Goal: Find specific fact: Find contact information

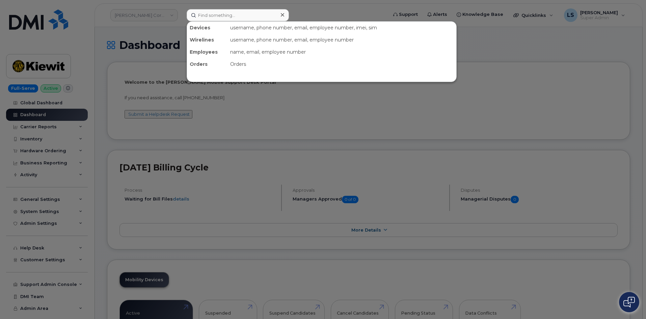
click at [153, 33] on div at bounding box center [323, 159] width 646 height 319
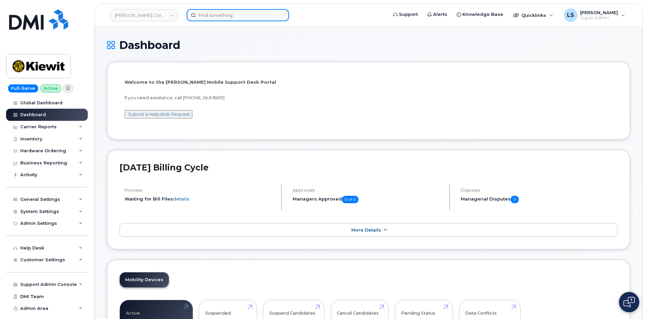
click at [233, 21] on input at bounding box center [238, 15] width 102 height 12
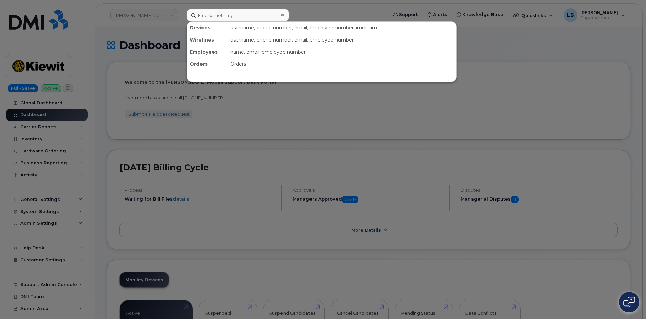
click at [160, 37] on div at bounding box center [323, 159] width 646 height 319
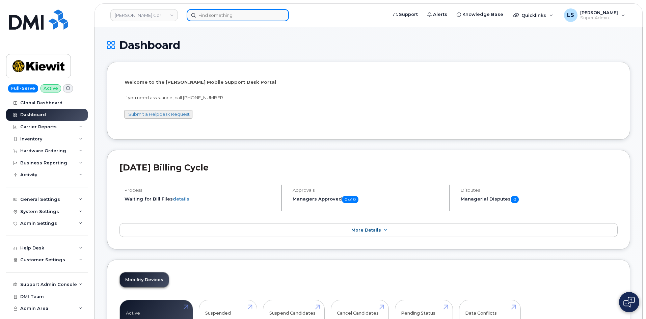
click at [223, 19] on input at bounding box center [238, 15] width 102 height 12
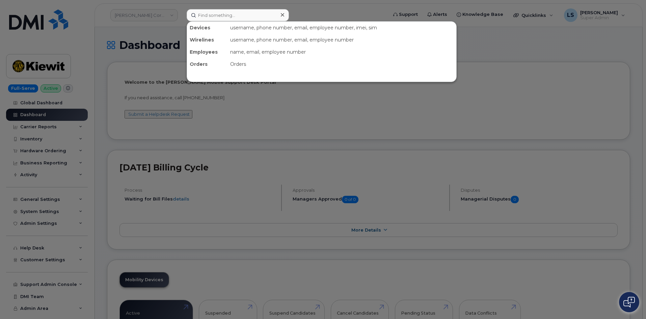
click at [174, 31] on div at bounding box center [323, 159] width 646 height 319
click at [215, 18] on input at bounding box center [238, 15] width 102 height 12
drag, startPoint x: 368, startPoint y: 123, endPoint x: 362, endPoint y: 116, distance: 8.4
click at [370, 123] on div at bounding box center [323, 159] width 646 height 319
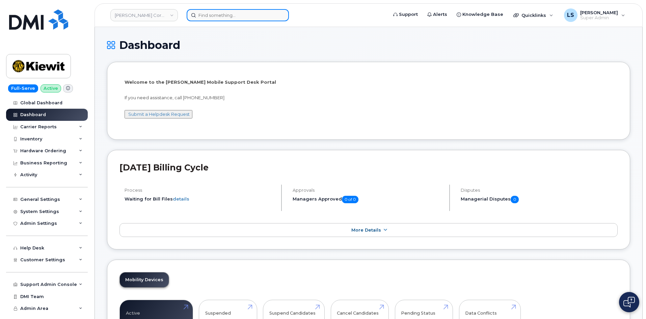
click at [238, 14] on input at bounding box center [238, 15] width 102 height 12
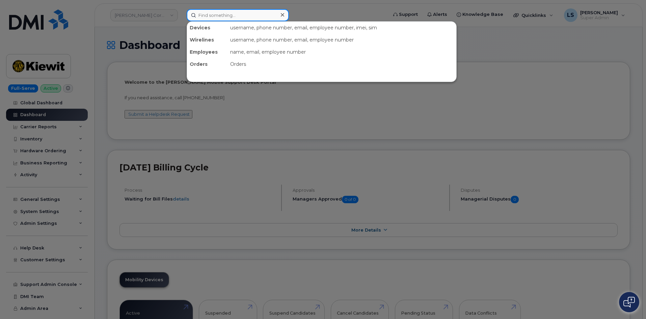
paste input "4806987398"
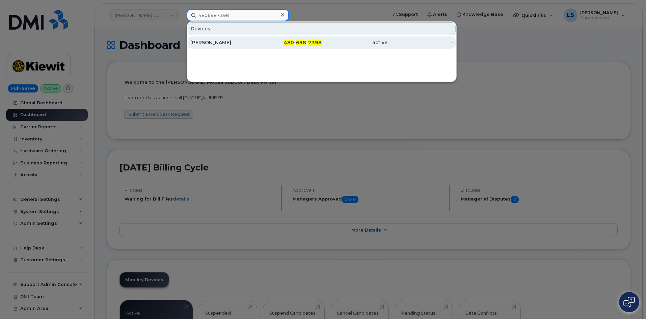
type input "4806987398"
drag, startPoint x: 242, startPoint y: 39, endPoint x: 239, endPoint y: 44, distance: 5.0
click at [256, 39] on div "JENNIFER REICHLIN" at bounding box center [289, 42] width 66 height 12
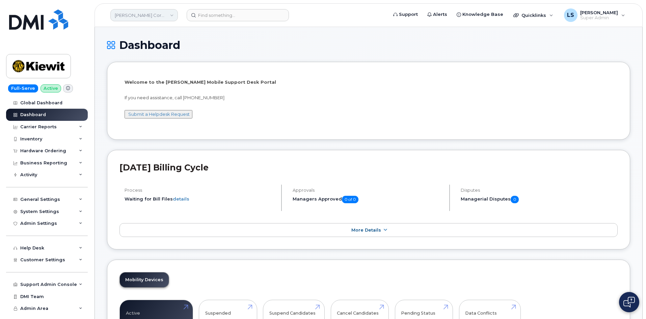
click at [156, 13] on link "[PERSON_NAME] Corporation" at bounding box center [144, 15] width 68 height 12
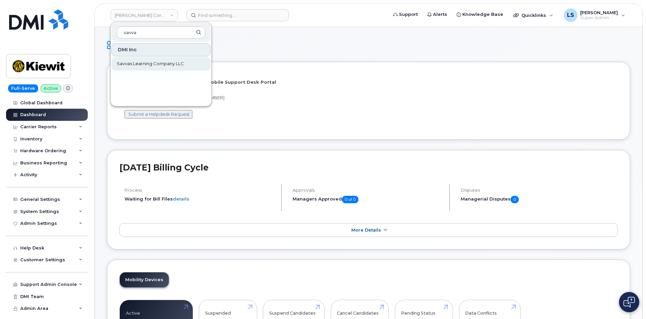
type input "savva"
click at [124, 66] on span "Savvas Learning Company LLC" at bounding box center [150, 63] width 67 height 7
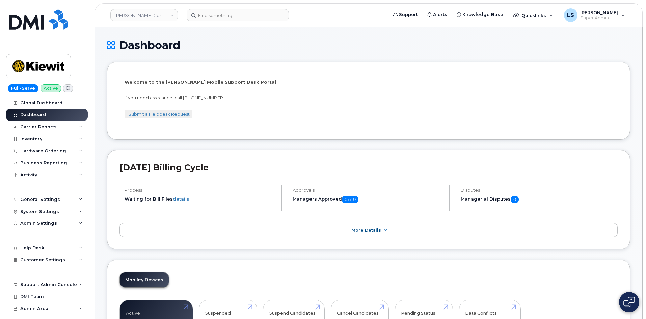
click at [167, 44] on h1 "Dashboard" at bounding box center [368, 45] width 523 height 12
click at [235, 45] on h1 "Dashboard" at bounding box center [368, 45] width 523 height 12
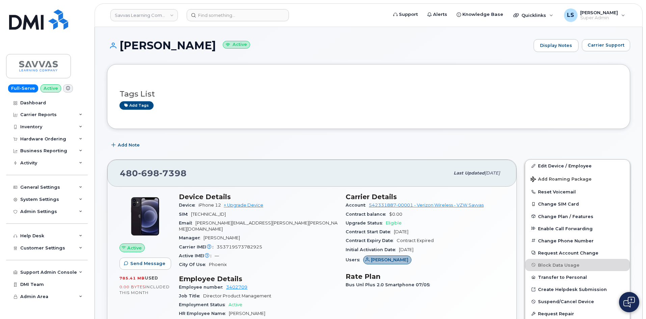
click at [226, 214] on span "89148000007719333128" at bounding box center [208, 214] width 35 height 5
click at [201, 205] on span "iPhone 12" at bounding box center [209, 205] width 23 height 5
click at [209, 221] on span "Jennifer.Reichlin@savvas.com" at bounding box center [258, 225] width 159 height 11
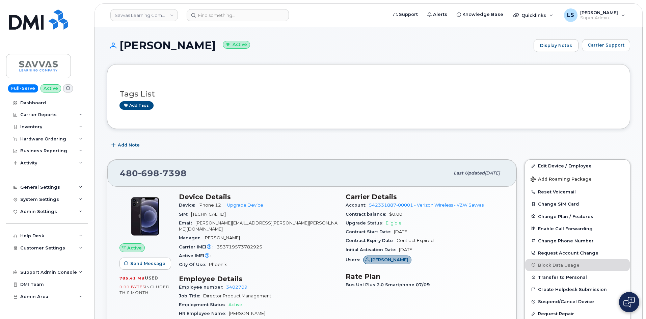
click at [210, 235] on span "Mark Nelson" at bounding box center [222, 237] width 36 height 5
click at [226, 234] on div "Manager Mark Nelson" at bounding box center [258, 238] width 159 height 9
click at [231, 244] on span "353719573782925" at bounding box center [240, 246] width 46 height 5
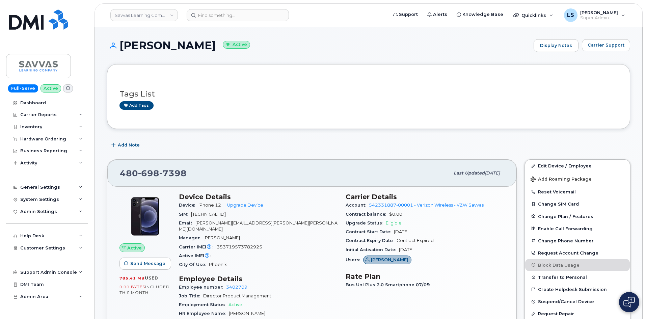
click at [254, 234] on div "Manager Mark Nelson" at bounding box center [258, 238] width 159 height 9
click at [226, 262] on span "Phoenix" at bounding box center [218, 264] width 18 height 5
click at [237, 244] on span "353719573782925" at bounding box center [240, 246] width 46 height 5
click at [222, 235] on span "Mark Nelson" at bounding box center [222, 237] width 36 height 5
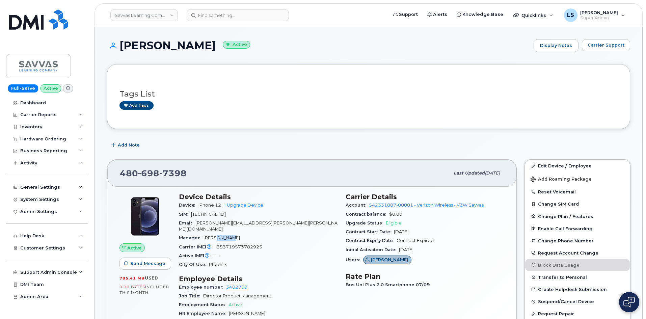
click at [222, 235] on span "Mark Nelson" at bounding box center [222, 237] width 36 height 5
click at [215, 223] on span "Jennifer.Reichlin@savvas.com" at bounding box center [258, 225] width 159 height 11
click at [246, 244] on span "353719573782925" at bounding box center [240, 246] width 46 height 5
click at [268, 235] on div "Manager Mark Nelson" at bounding box center [258, 238] width 159 height 9
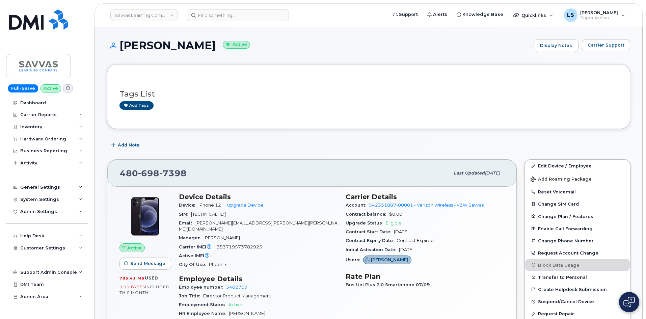
click at [178, 171] on span "7398" at bounding box center [172, 173] width 27 height 10
drag, startPoint x: 178, startPoint y: 172, endPoint x: 158, endPoint y: 179, distance: 20.4
click at [177, 173] on span "7398" at bounding box center [172, 173] width 27 height 10
click at [159, 173] on span "698" at bounding box center [172, 173] width 27 height 10
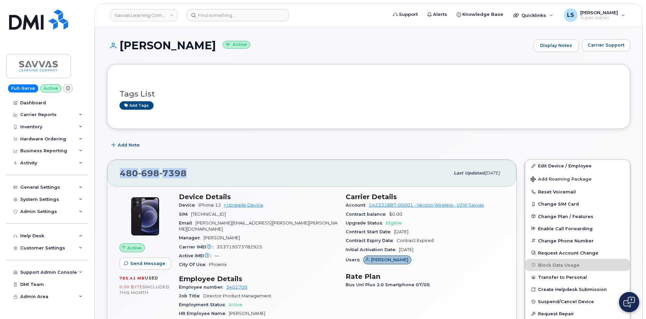
click at [159, 171] on span "698" at bounding box center [172, 173] width 27 height 10
drag, startPoint x: 186, startPoint y: 174, endPoint x: 142, endPoint y: 165, distance: 45.3
click at [142, 165] on div "480 698 7398 Last updated May 07, 2025" at bounding box center [311, 173] width 409 height 27
click at [159, 164] on div "480 698 7398 Last updated May 07, 2025" at bounding box center [311, 173] width 409 height 27
click at [129, 174] on span "480 698 7398" at bounding box center [153, 173] width 67 height 10
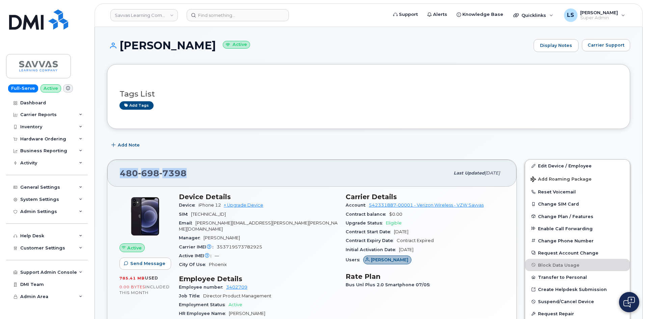
click at [130, 174] on span "480 698 7398" at bounding box center [153, 173] width 67 height 10
click at [159, 172] on span "7398" at bounding box center [172, 173] width 27 height 10
drag, startPoint x: 231, startPoint y: 47, endPoint x: 120, endPoint y: 41, distance: 110.9
click at [120, 41] on h1 "JENNIFER REICHLIN Active" at bounding box center [318, 45] width 423 height 12
copy h1 "JENNIFER REICHLIN"
